Goal: Task Accomplishment & Management: Use online tool/utility

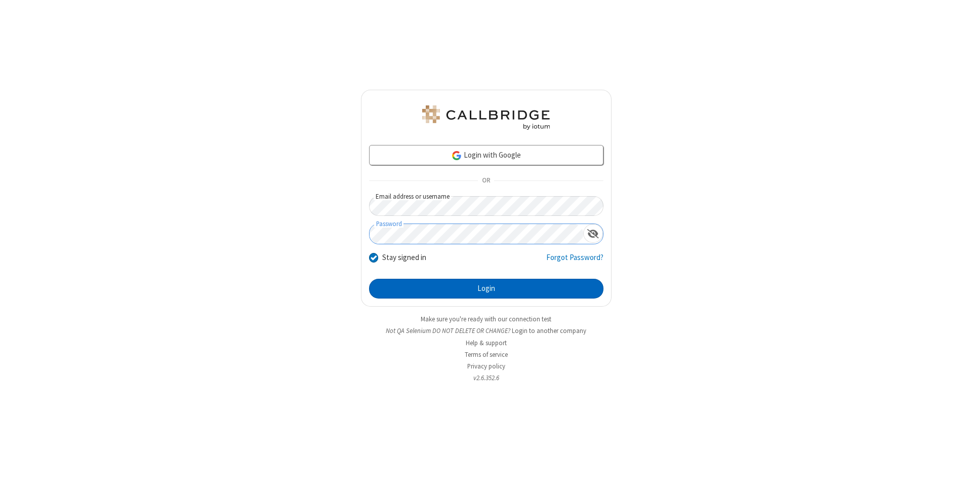
click at [486, 289] on button "Login" at bounding box center [486, 288] width 234 height 20
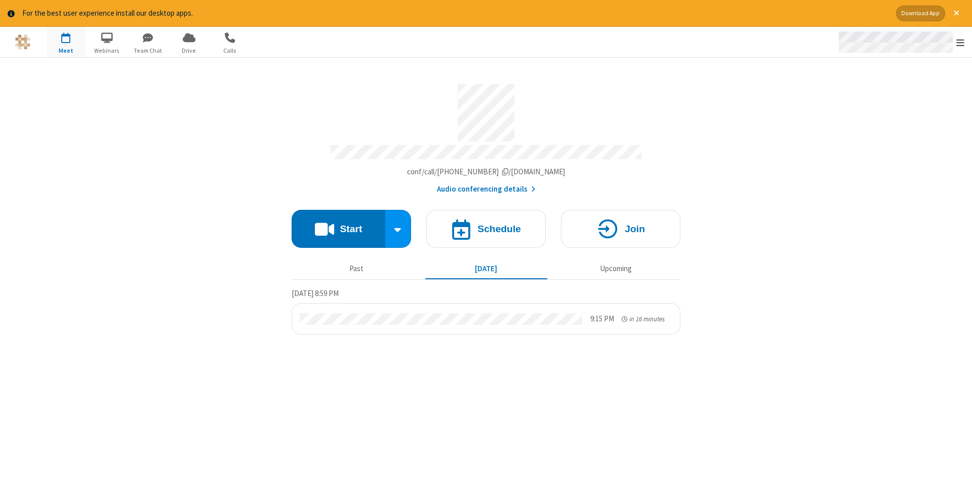
click at [961, 43] on span "Open menu" at bounding box center [960, 42] width 8 height 10
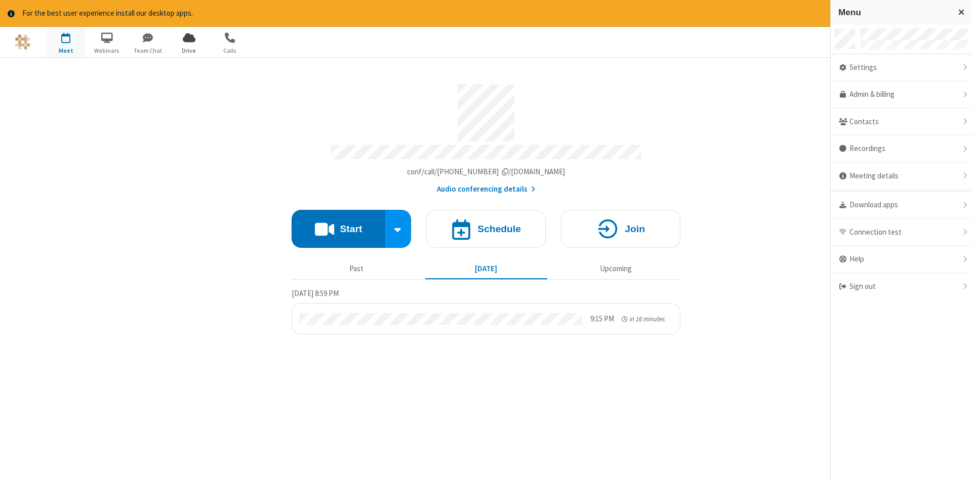
click at [189, 50] on span "Drive" at bounding box center [189, 50] width 38 height 9
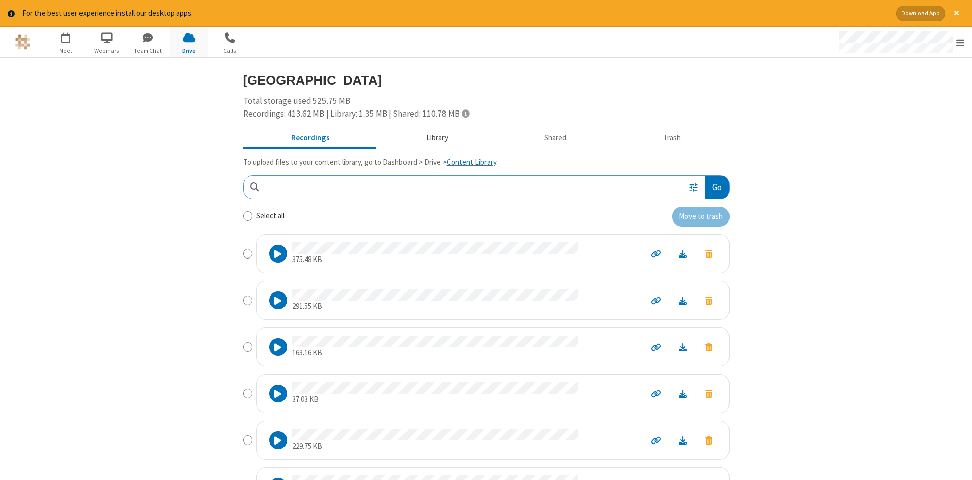
click at [435, 137] on button "Library" at bounding box center [437, 137] width 118 height 19
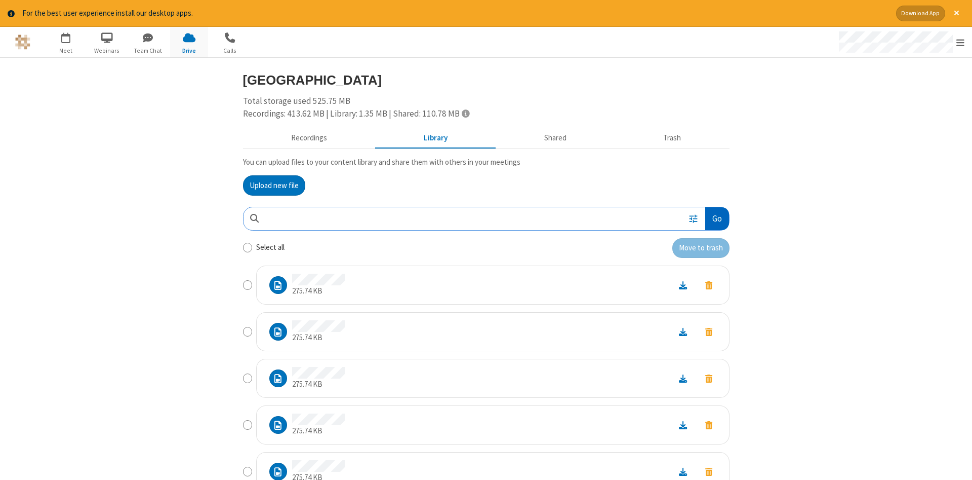
click at [716, 218] on button "Go" at bounding box center [716, 218] width 23 height 23
click at [274, 185] on button "Upload new file" at bounding box center [274, 185] width 62 height 20
